Goal: Task Accomplishment & Management: Use online tool/utility

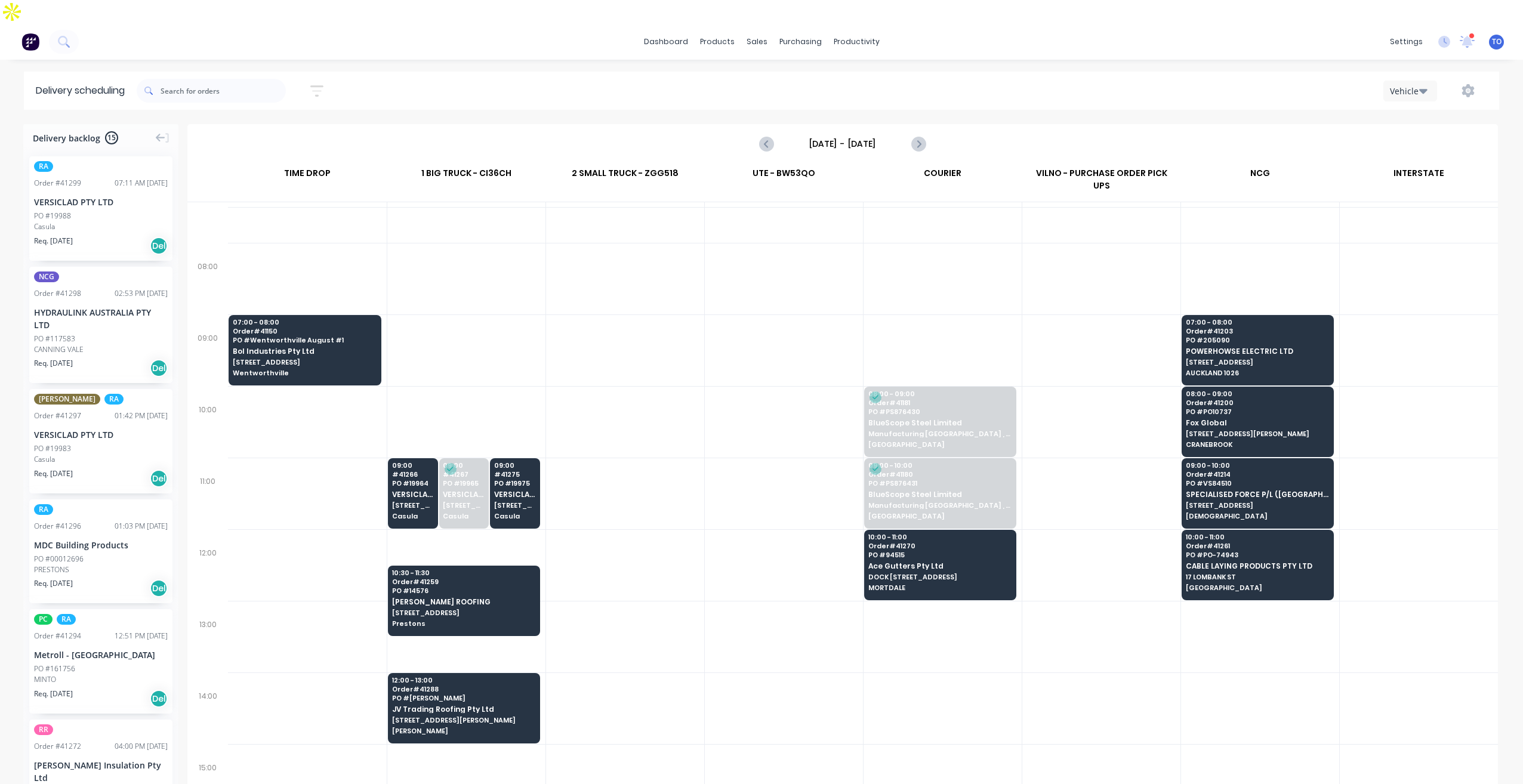
scroll to position [119, 0]
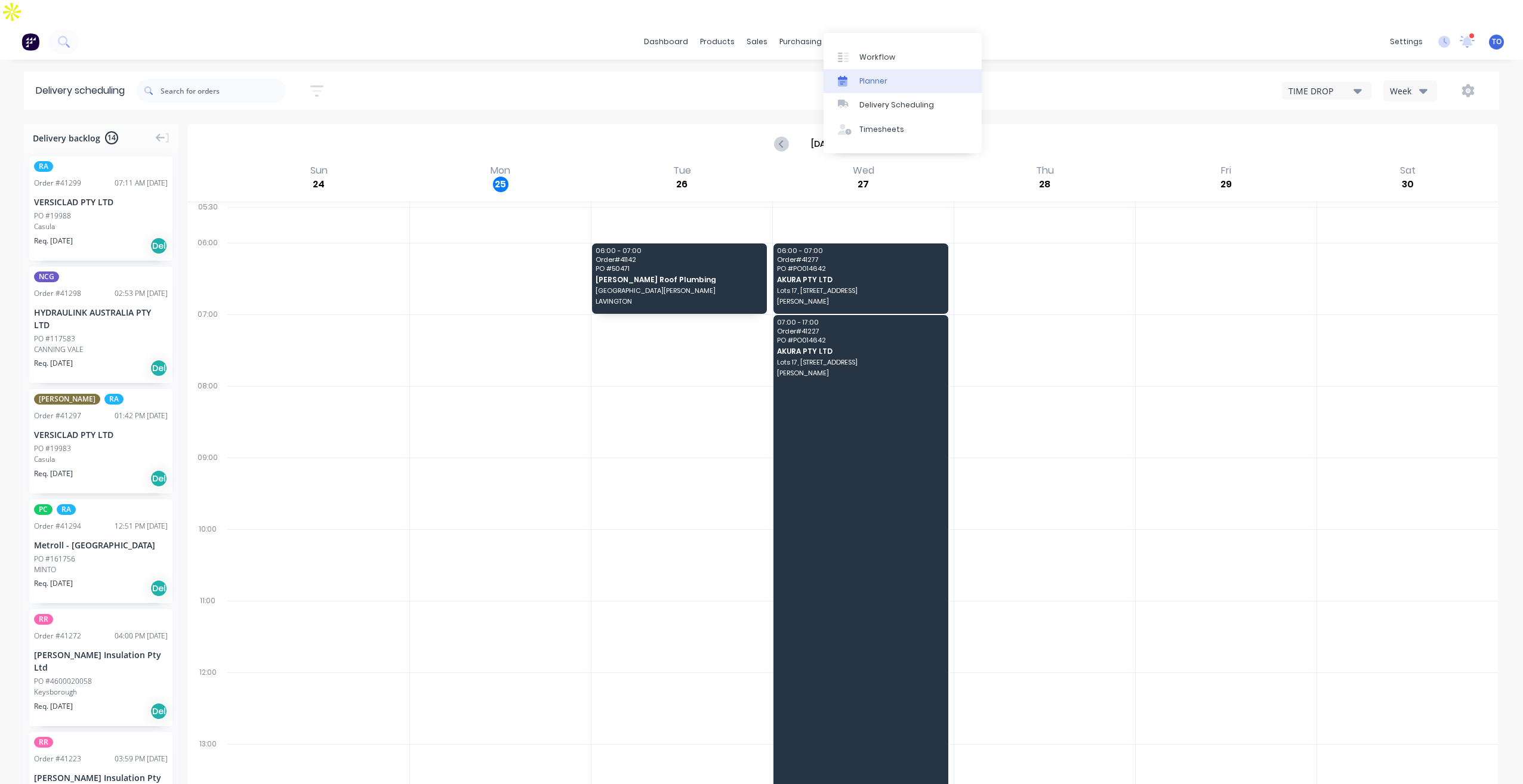
click at [888, 76] on link "Planner" at bounding box center [903, 80] width 158 height 24
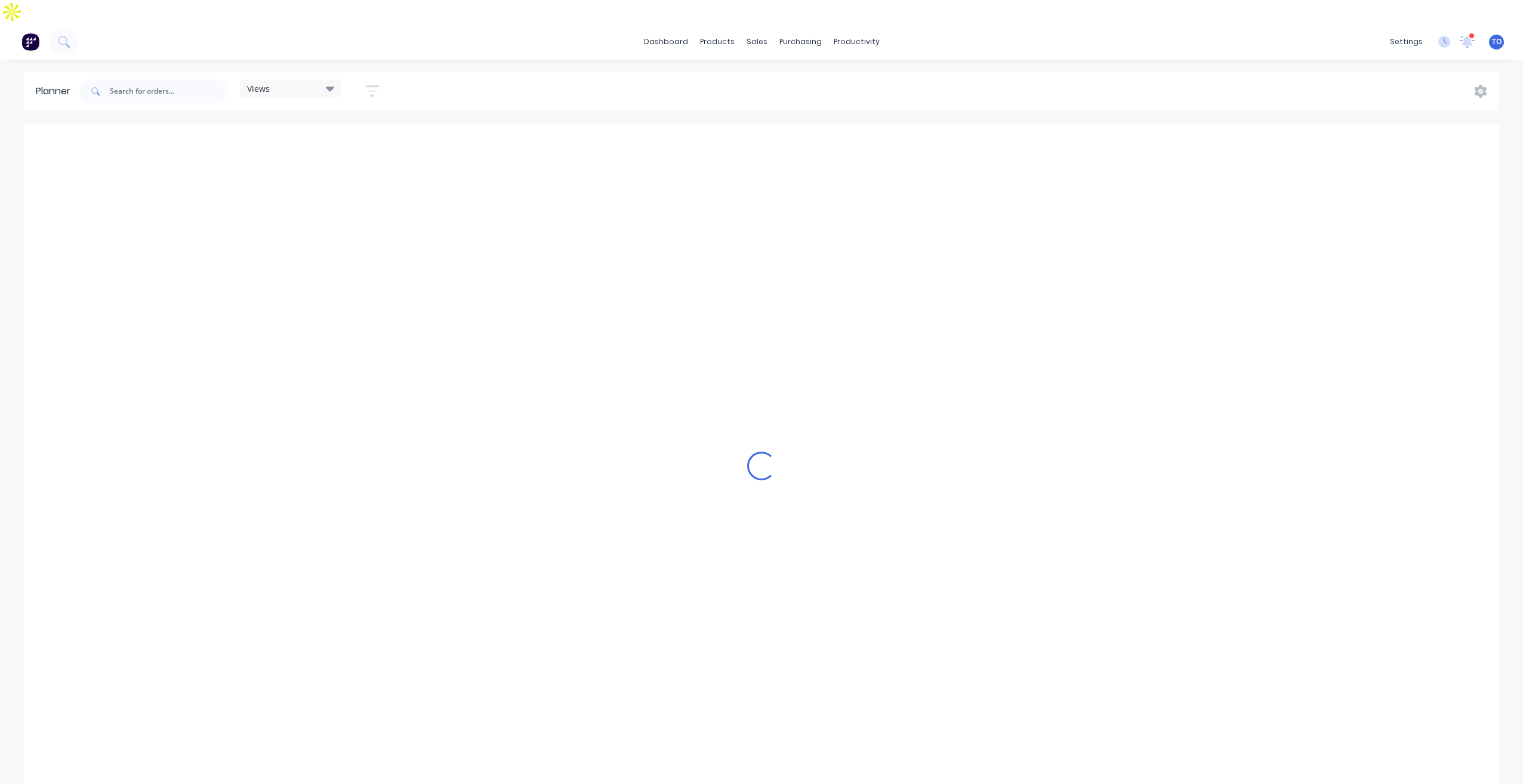
scroll to position [0, 1529]
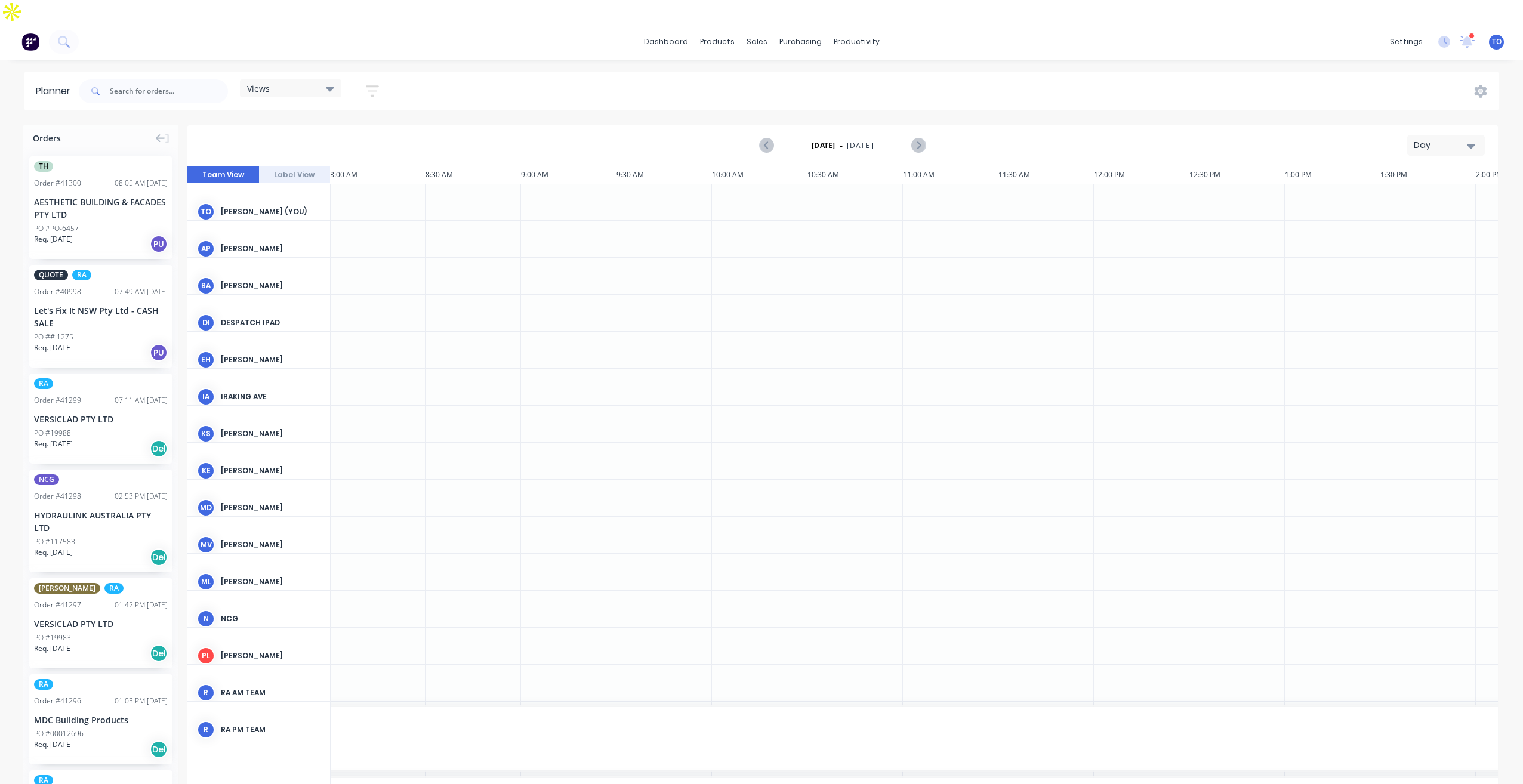
click at [1447, 139] on div "Day" at bounding box center [1441, 145] width 55 height 12
click at [1407, 189] on div "Week" at bounding box center [1425, 201] width 118 height 24
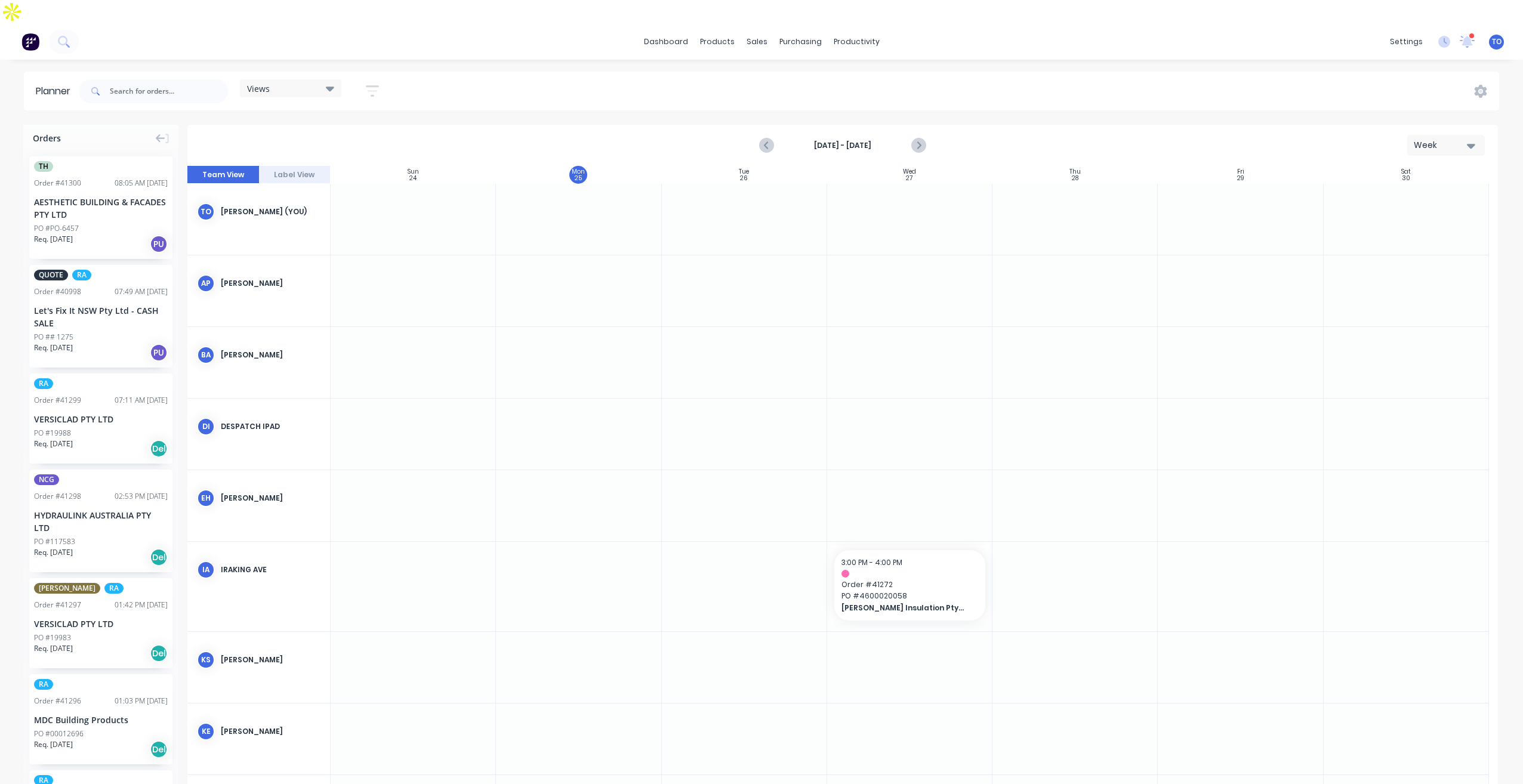
click at [856, 140] on strong "Aug 24th - Aug 30th" at bounding box center [843, 145] width 119 height 11
click at [845, 140] on strong "Aug 24th - Aug 30th" at bounding box center [843, 145] width 119 height 11
click at [378, 90] on icon "button" at bounding box center [372, 91] width 9 height 1
click at [342, 129] on div "Show/Hide users" at bounding box center [309, 135] width 83 height 12
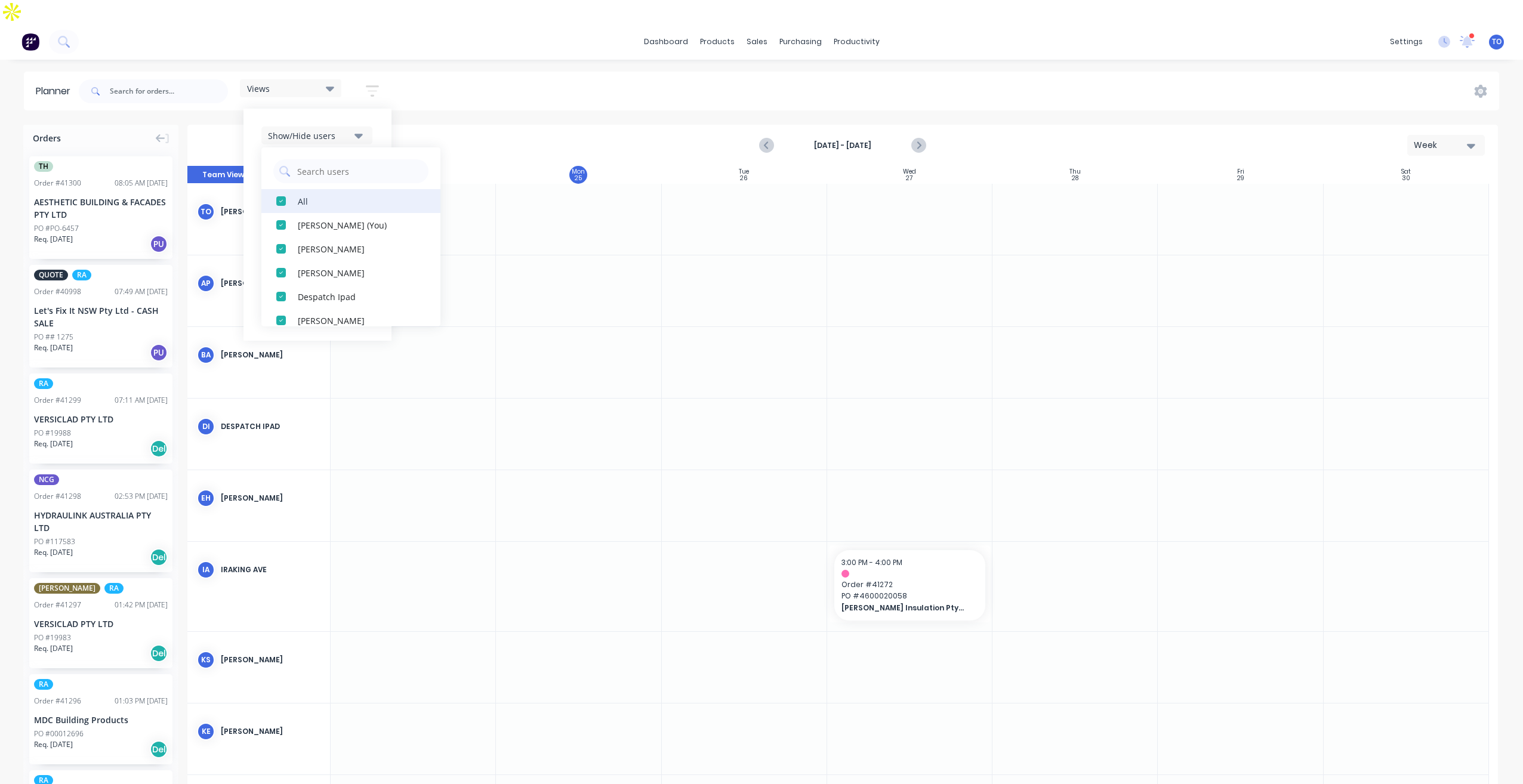
click at [321, 194] on div "All" at bounding box center [357, 200] width 119 height 12
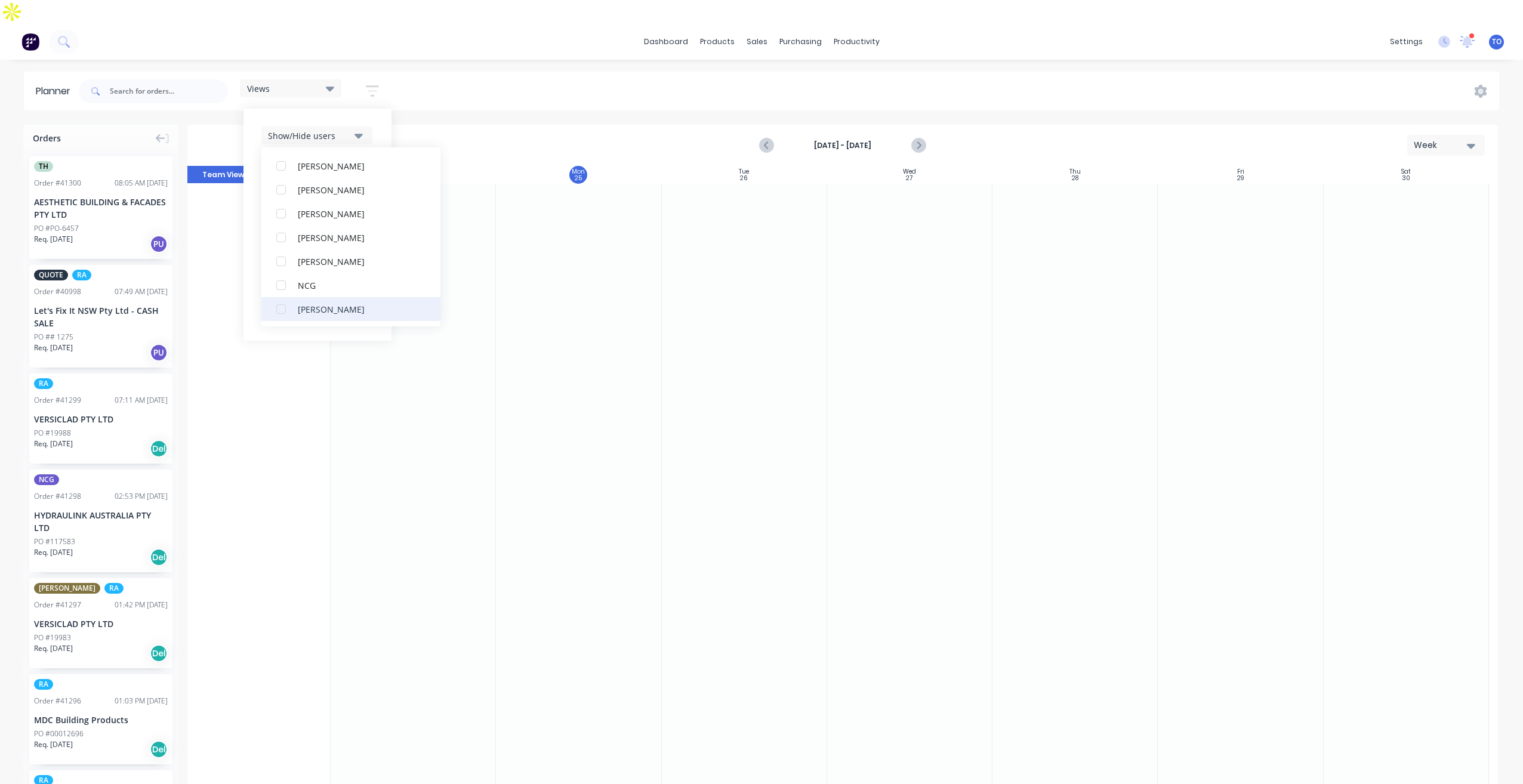
scroll to position [239, 0]
click at [320, 242] on div "NCG" at bounding box center [357, 248] width 119 height 12
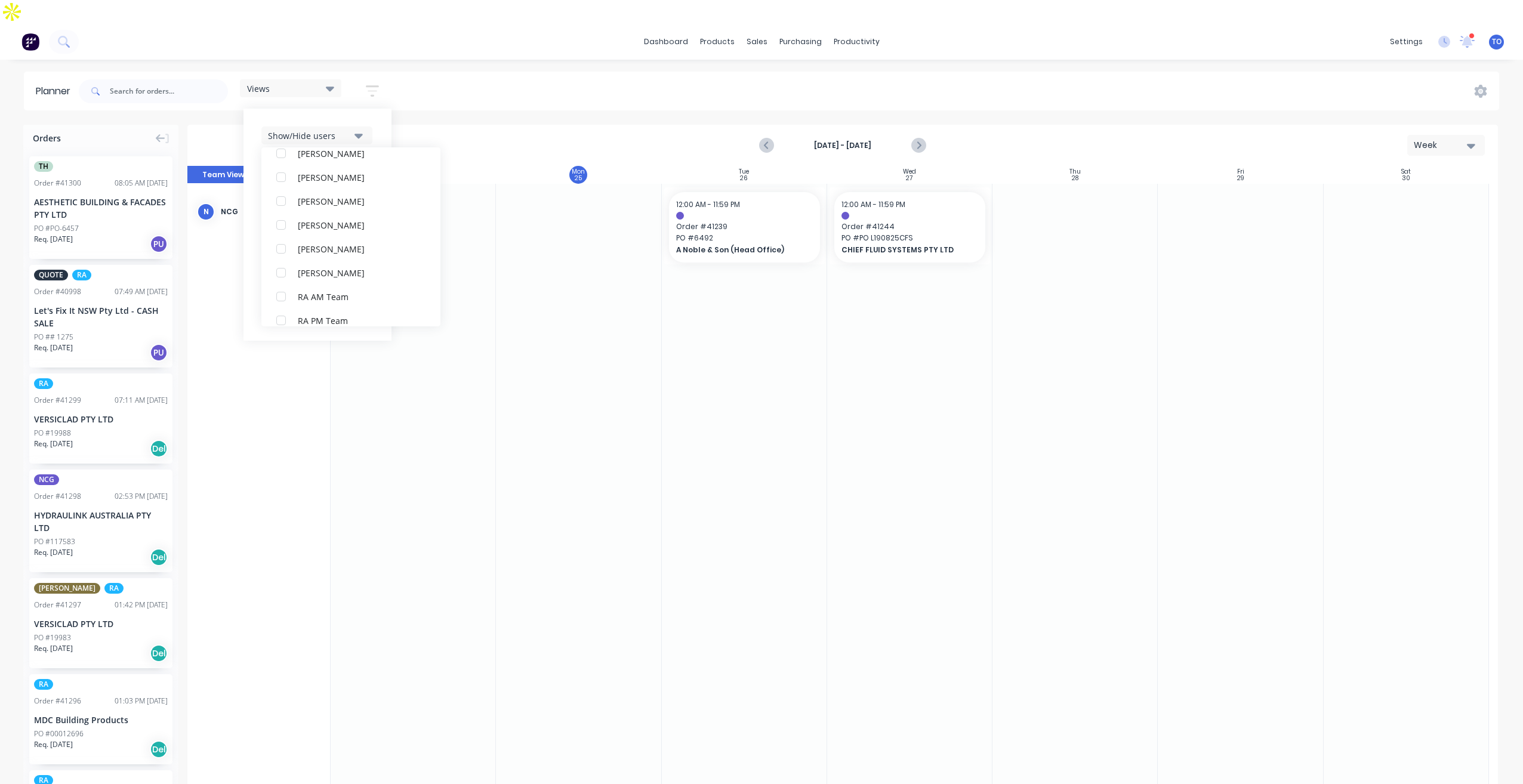
scroll to position [0, 0]
click at [991, 73] on div "Views Save new view None (Default) edit Iraking edit kyle edit Michael's View e…" at bounding box center [787, 91] width 1423 height 36
click at [379, 83] on icon "button" at bounding box center [372, 90] width 13 height 15
click at [334, 129] on div "Show/Hide users" at bounding box center [309, 135] width 83 height 12
click at [377, 108] on div "Show/Hide users All NCG Tobias Oyeyinka (You) Angela Perez Byron Aird Despatch …" at bounding box center [317, 224] width 148 height 232
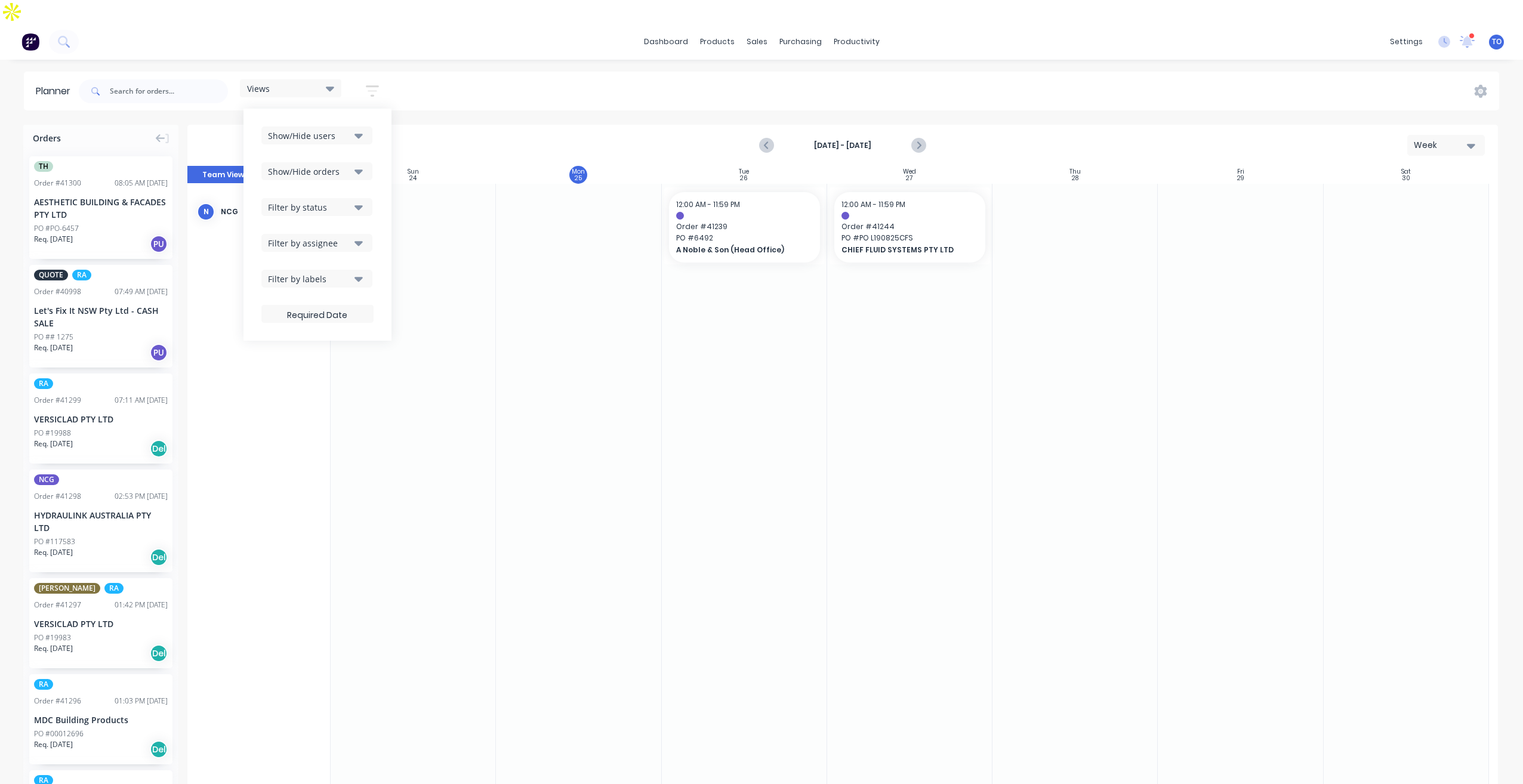
click at [337, 165] on div "Show/Hide orders" at bounding box center [309, 171] width 83 height 12
drag, startPoint x: 328, startPoint y: 174, endPoint x: 328, endPoint y: 185, distance: 11.0
click at [328, 194] on div "All" at bounding box center [357, 200] width 119 height 12
click at [334, 242] on div "Unscheduled" at bounding box center [357, 248] width 119 height 12
click at [372, 126] on button "Show/Hide users" at bounding box center [317, 135] width 111 height 18
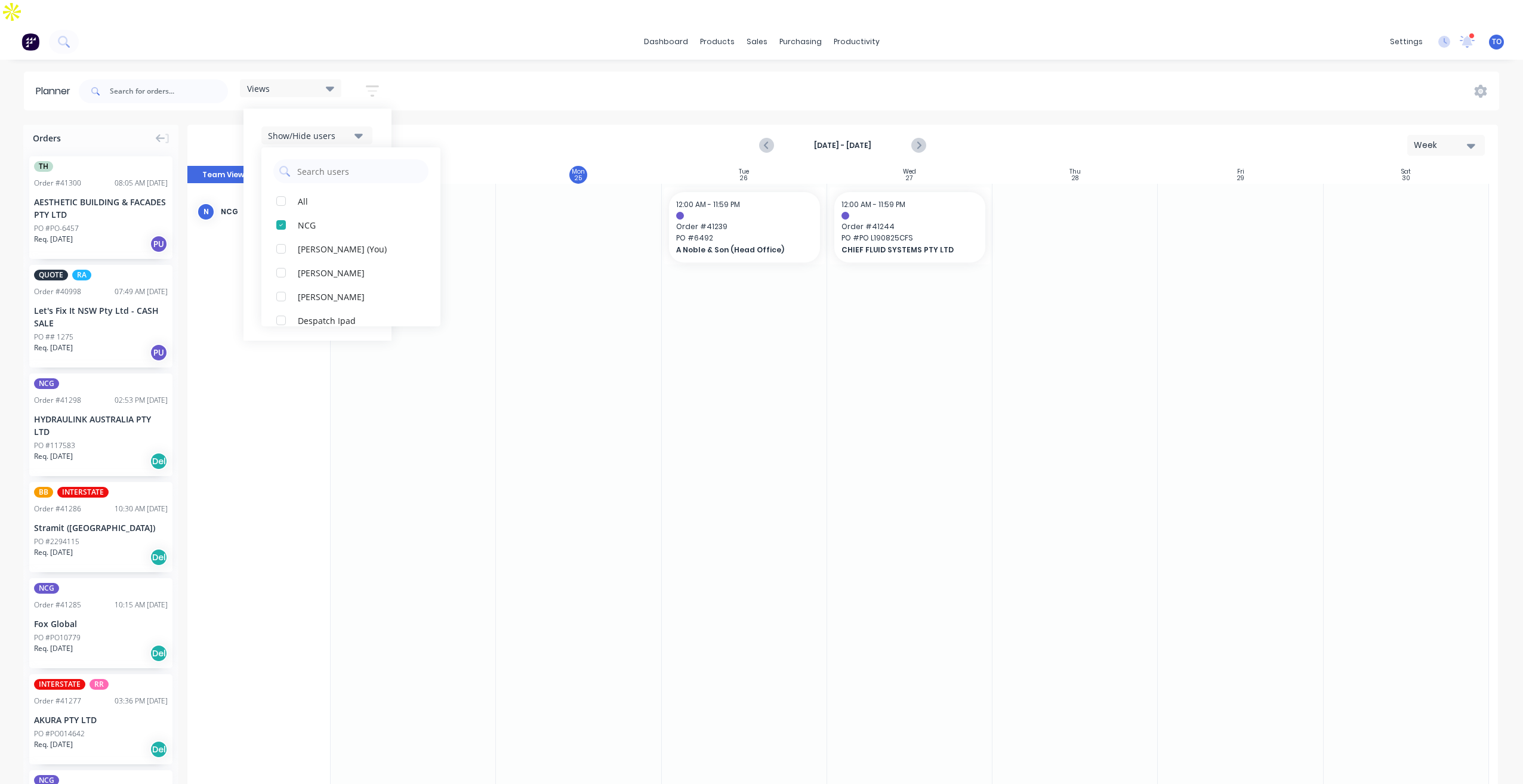
click at [388, 108] on div "Show/Hide users All NCG Tobias Oyeyinka (You) Angela Perez Byron Aird Despatch …" at bounding box center [317, 224] width 148 height 232
click at [355, 162] on button "Show/Hide orders" at bounding box center [317, 171] width 111 height 18
drag, startPoint x: 381, startPoint y: 123, endPoint x: 365, endPoint y: 169, distance: 48.7
click at [381, 125] on div "Show/Hide users Show/Hide orders All Scheduled Unscheduled Filter by status Fil…" at bounding box center [317, 224] width 148 height 232
click at [355, 198] on button "Filter by status" at bounding box center [317, 207] width 111 height 18
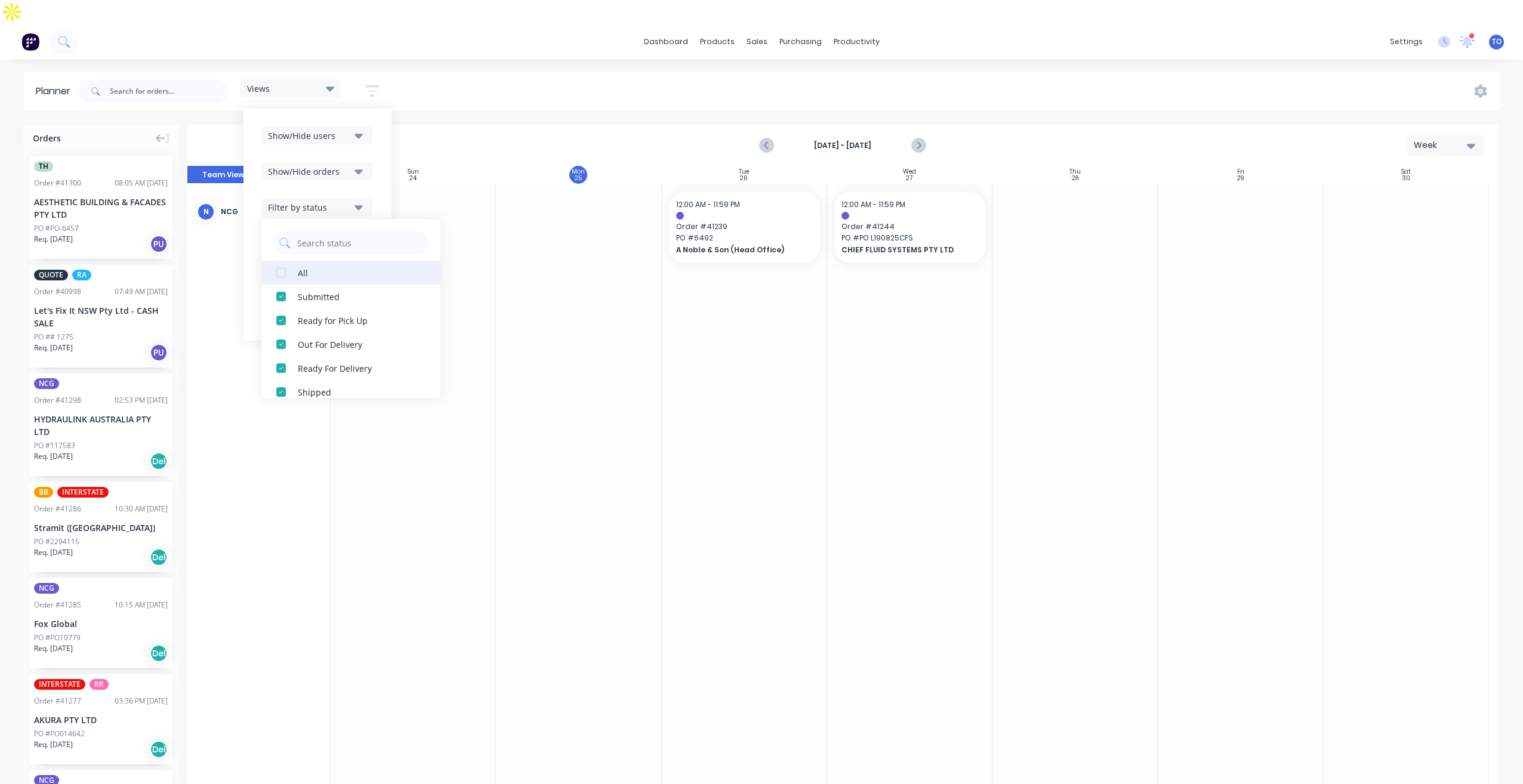
click at [310, 266] on div "All" at bounding box center [357, 272] width 119 height 12
click at [377, 154] on div "Show/Hide users Show/Hide orders Filter by status All Draft Quote Archived Deli…" at bounding box center [317, 224] width 148 height 232
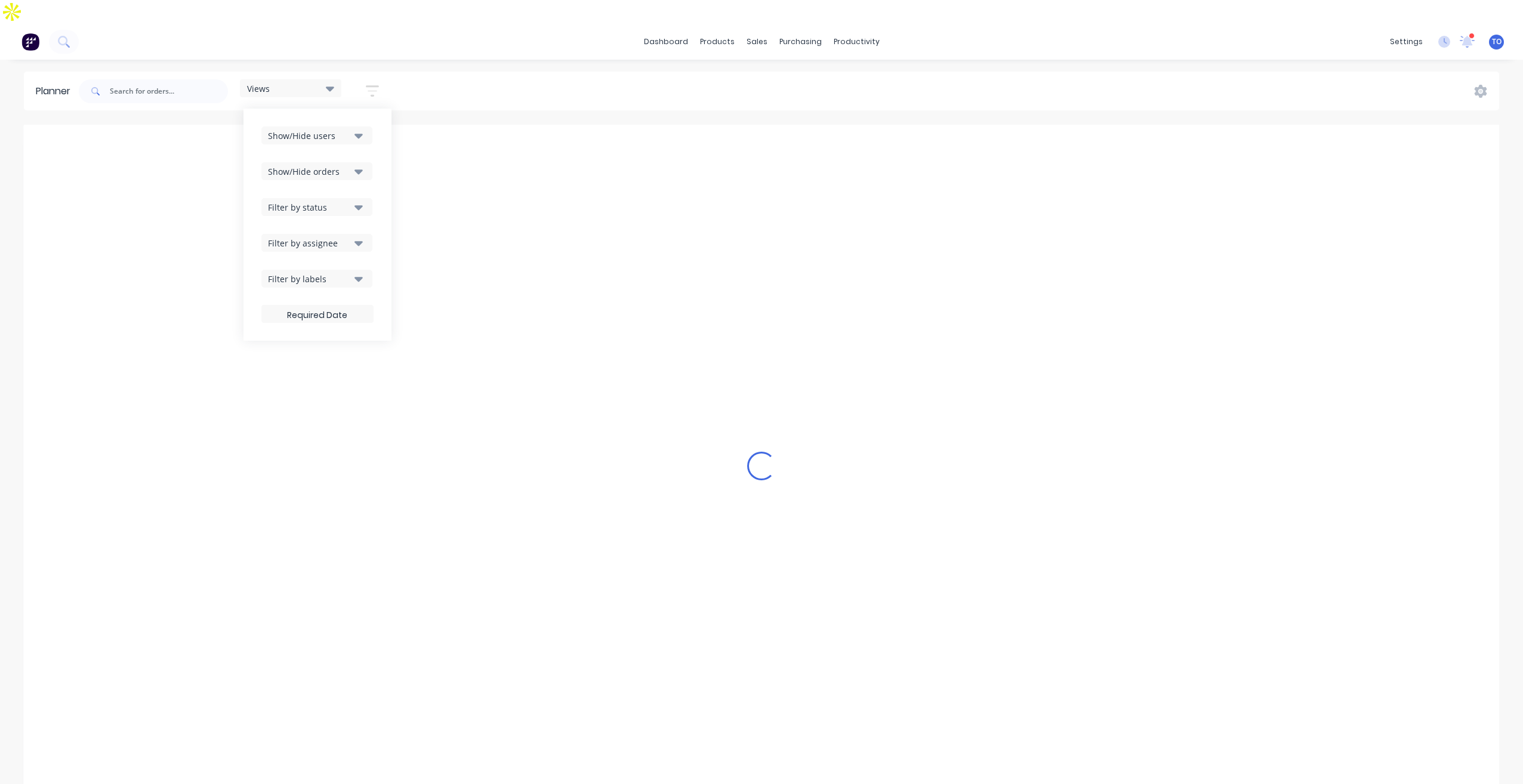
click at [334, 208] on div "Show/Hide users Show/Hide orders Filter by status Filter by assignee Filter by …" at bounding box center [317, 225] width 112 height 197
click at [331, 237] on div "Filter by assignee" at bounding box center [309, 242] width 83 height 12
